Goal: Complete application form

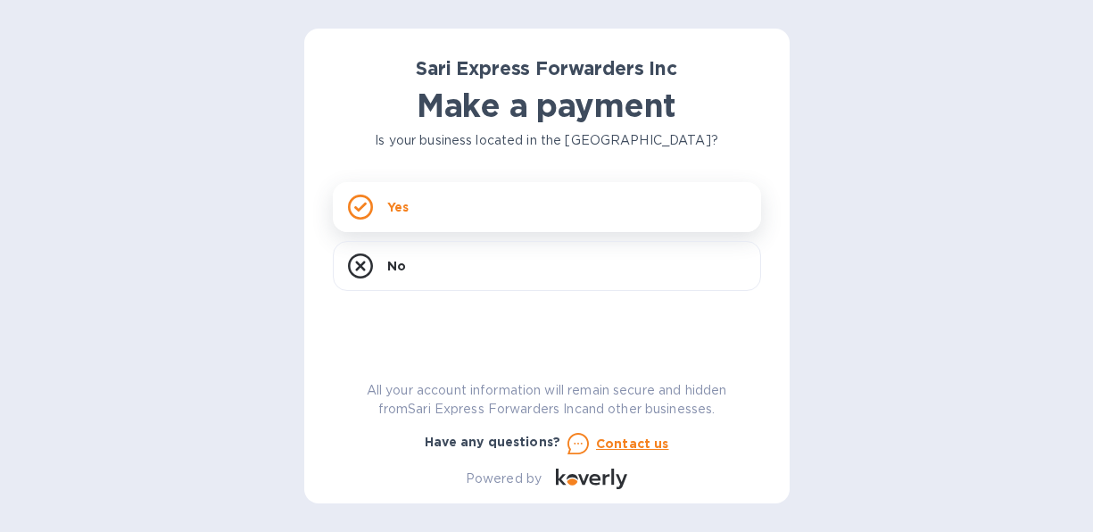
click at [361, 208] on icon at bounding box center [360, 207] width 12 height 10
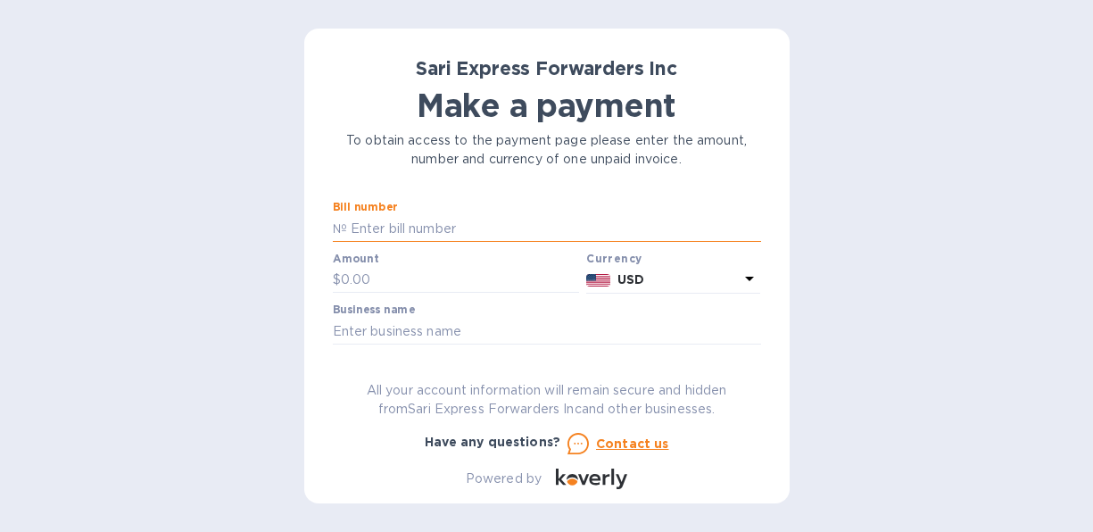
click at [481, 231] on input "text" at bounding box center [554, 228] width 414 height 27
type input "123885"
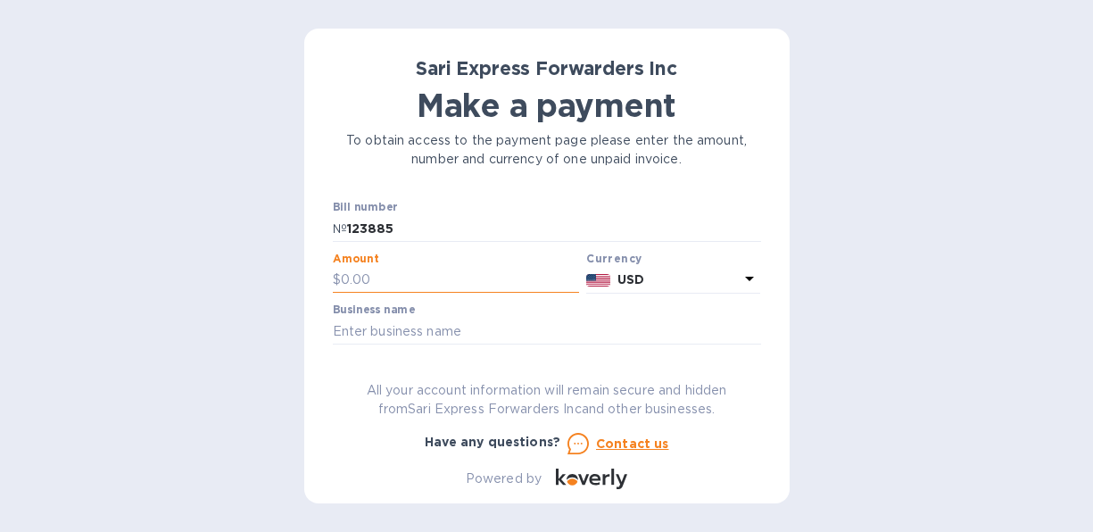
type input "1"
type input "5,395.00"
click at [684, 274] on p "USD" at bounding box center [678, 279] width 122 height 19
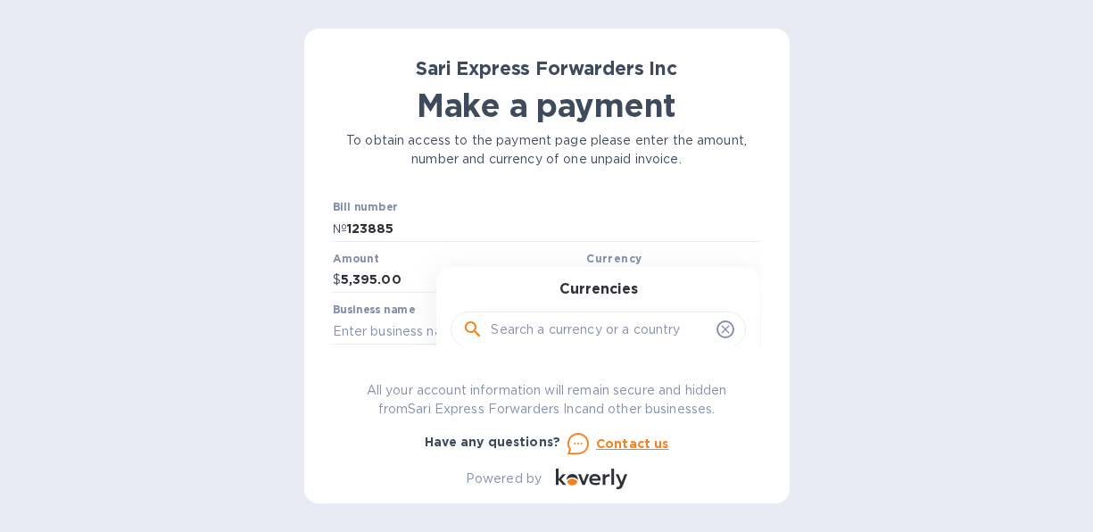
click at [527, 334] on input "text" at bounding box center [600, 329] width 219 height 27
click at [656, 281] on div "Currencies" at bounding box center [598, 319] width 281 height 77
click at [619, 258] on b "Currency" at bounding box center [613, 258] width 55 height 13
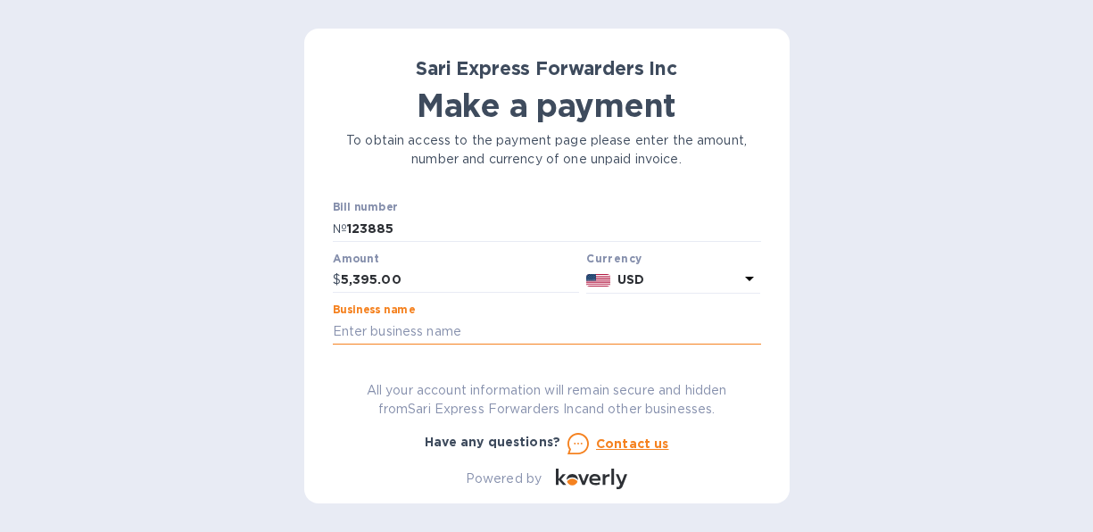
click at [408, 333] on input "text" at bounding box center [547, 331] width 428 height 27
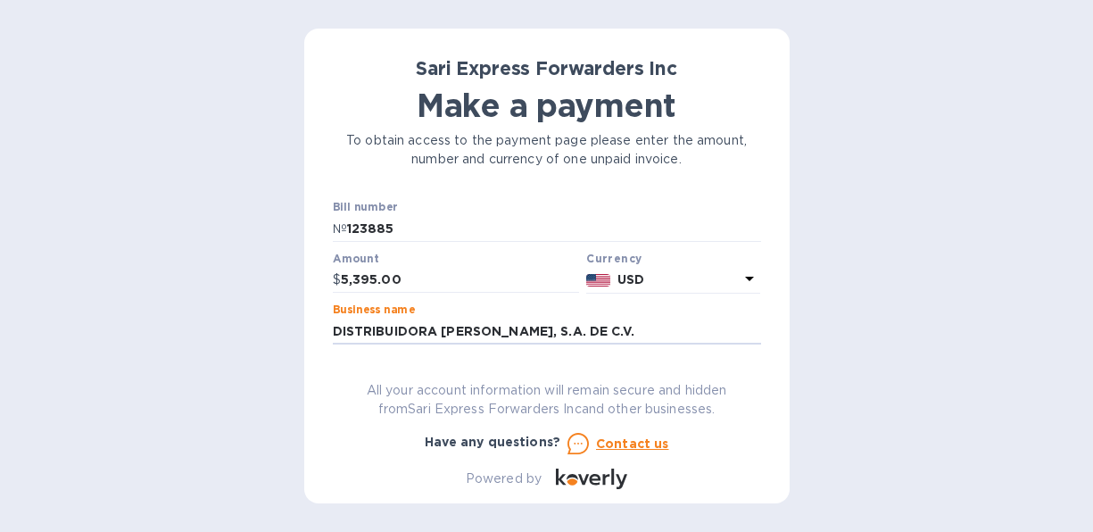
type input "DISTRIBUIDORA [PERSON_NAME], S.A. DE C.V."
click at [629, 441] on u "Contact us" at bounding box center [632, 443] width 73 height 14
